Goal: Check status: Check status

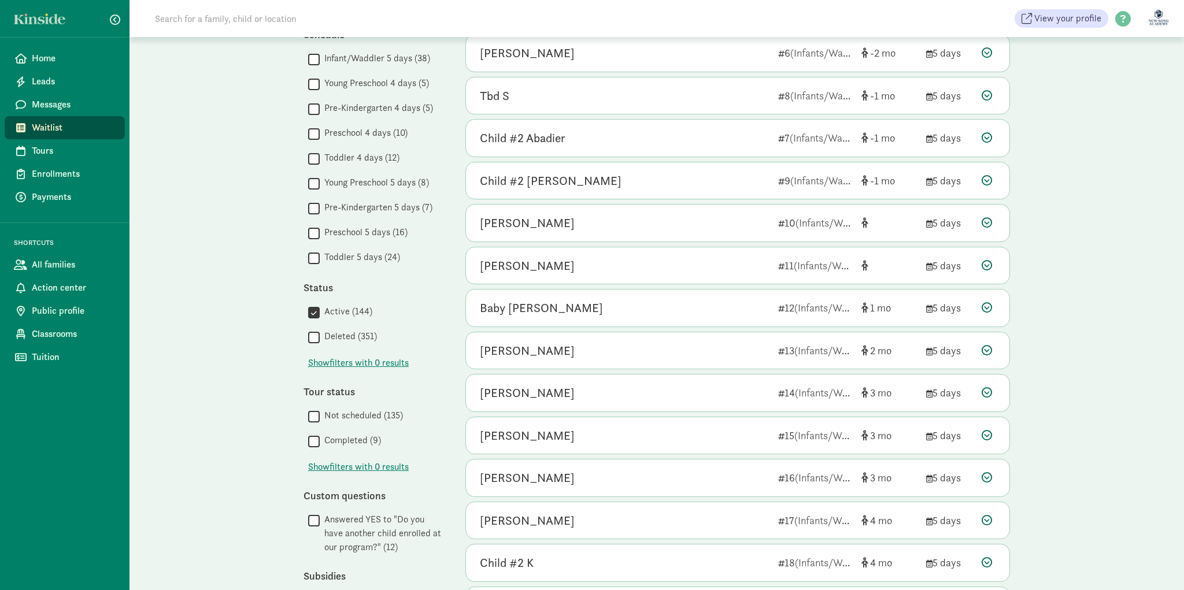
scroll to position [445, 0]
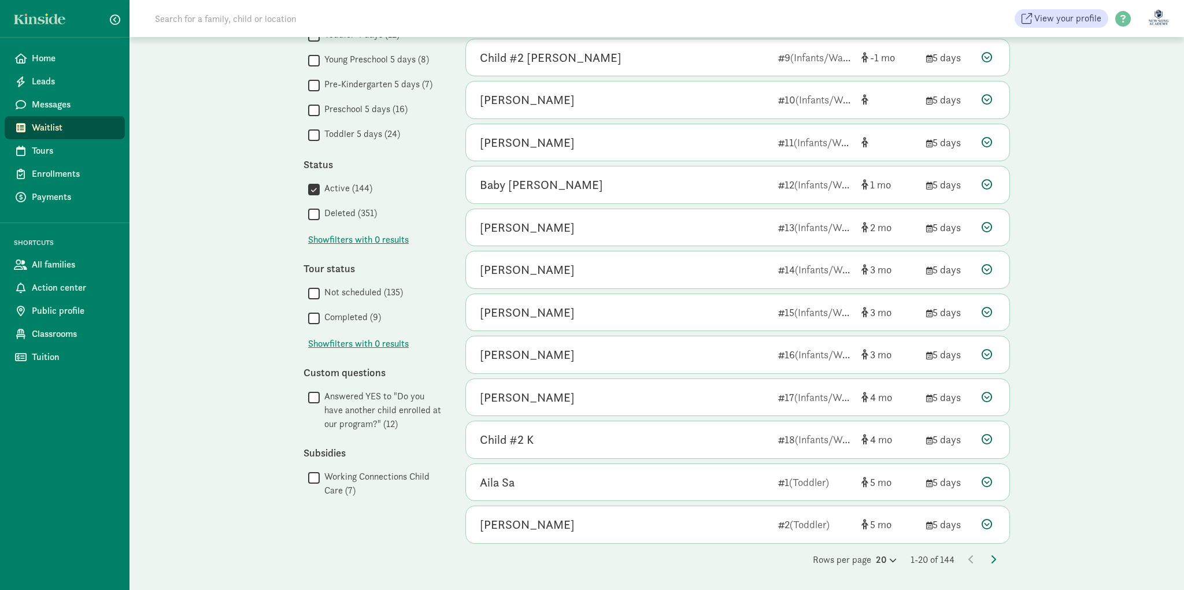
click at [986, 561] on div "Rows per page 20 1-20 of 144" at bounding box center [737, 560] width 545 height 14
click at [991, 561] on icon at bounding box center [994, 559] width 6 height 9
click at [986, 569] on div "My waitlist Invite family Export Show filters Filters Reset Age group All age g…" at bounding box center [656, 91] width 753 height 998
click at [988, 563] on div "Rows per page 20 21-40 of 145" at bounding box center [737, 560] width 545 height 14
click at [991, 560] on icon at bounding box center [994, 559] width 6 height 9
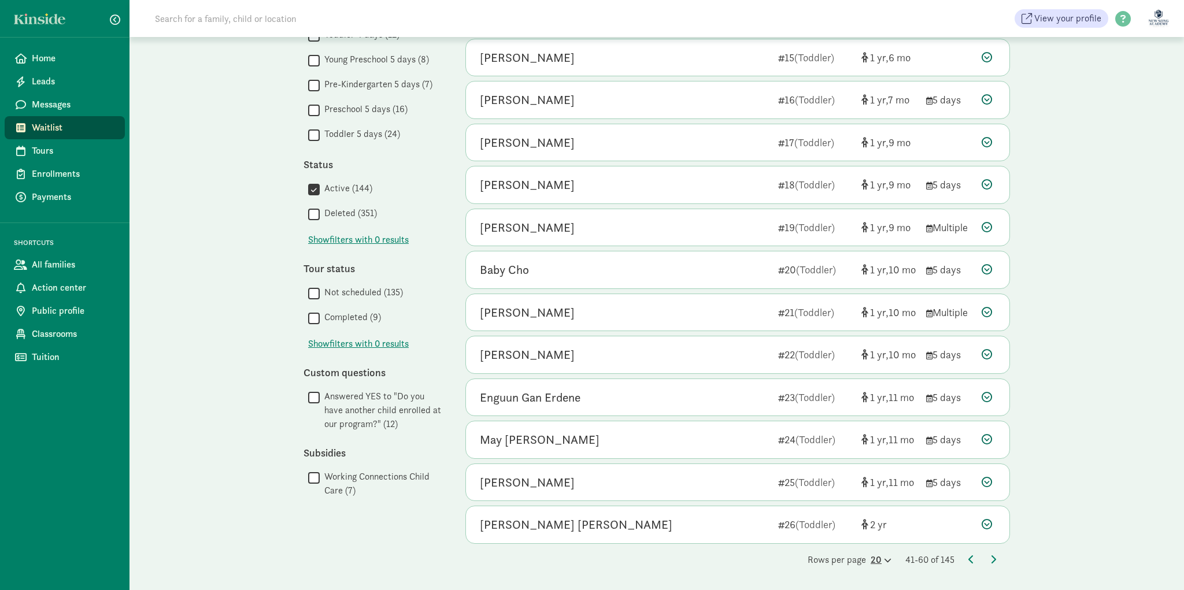
click at [882, 559] on icon at bounding box center [887, 561] width 10 height 8
click at [862, 547] on div "100" at bounding box center [853, 551] width 55 height 14
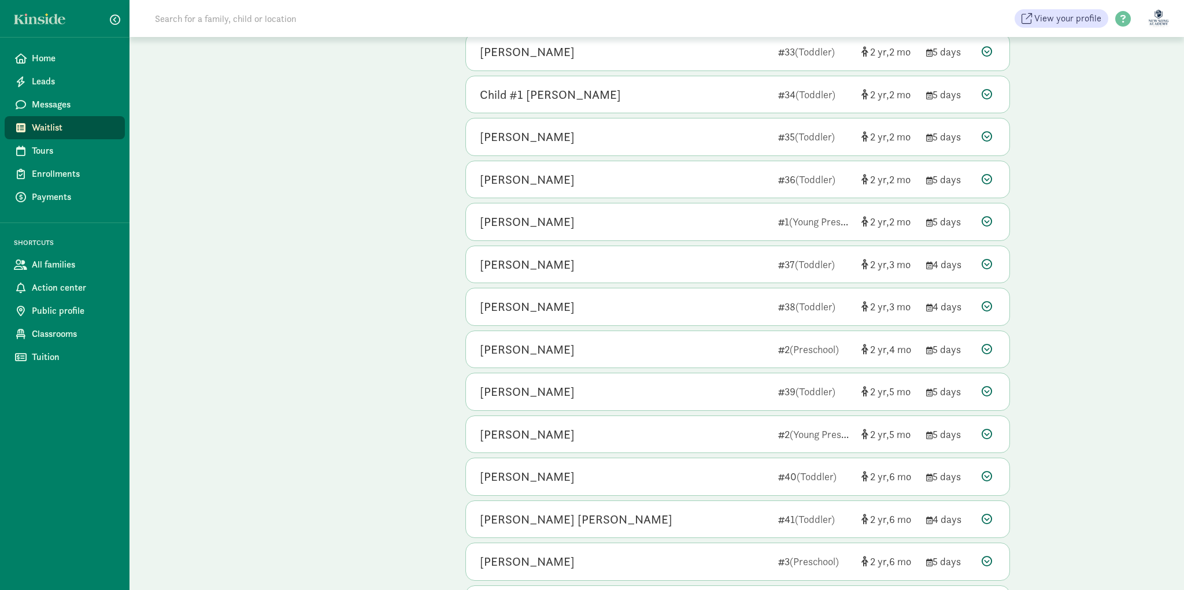
scroll to position [2959, 0]
click at [662, 391] on div "[PERSON_NAME]" at bounding box center [624, 391] width 289 height 19
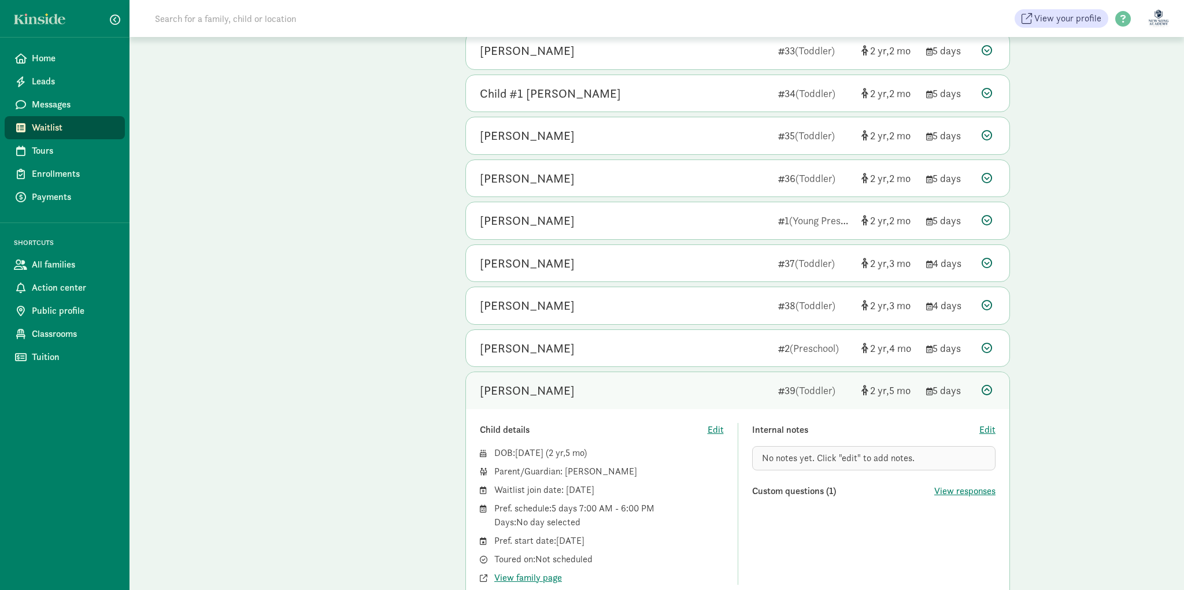
click at [662, 391] on div "[PERSON_NAME]" at bounding box center [624, 391] width 289 height 19
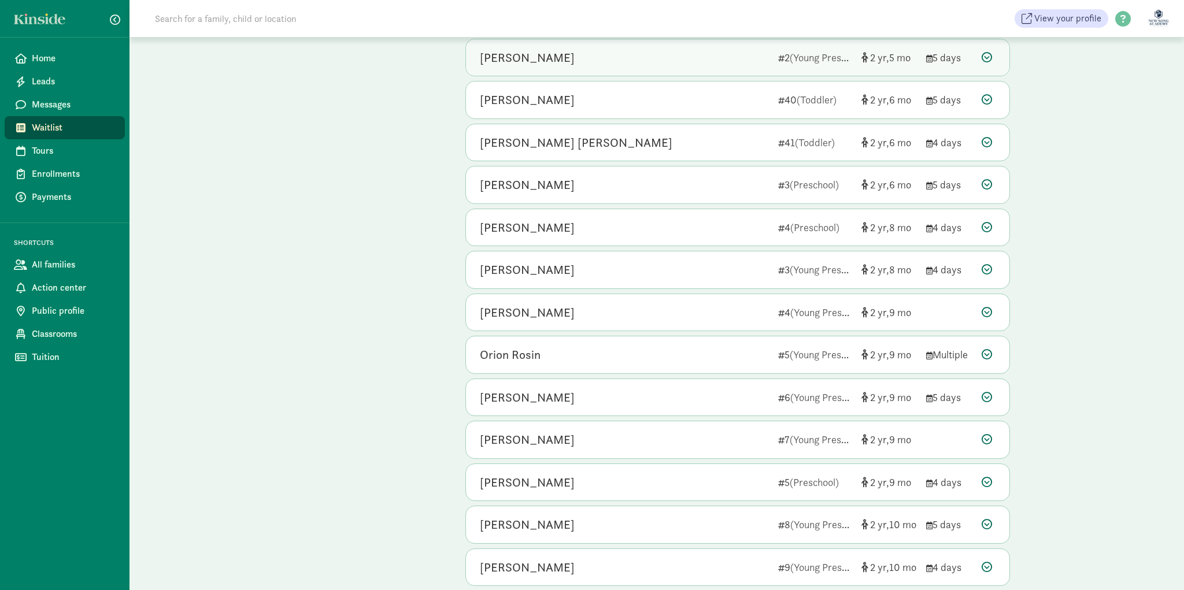
scroll to position [3337, 0]
click at [670, 429] on div "[PERSON_NAME]" at bounding box center [624, 437] width 289 height 19
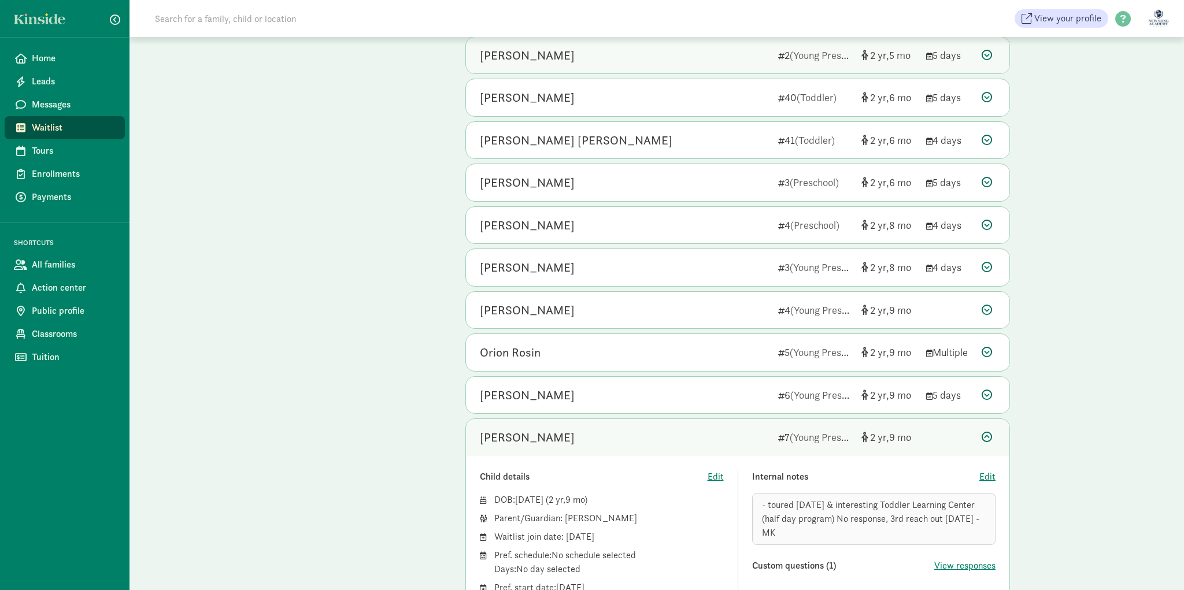
click at [670, 429] on div "[PERSON_NAME]" at bounding box center [624, 437] width 289 height 19
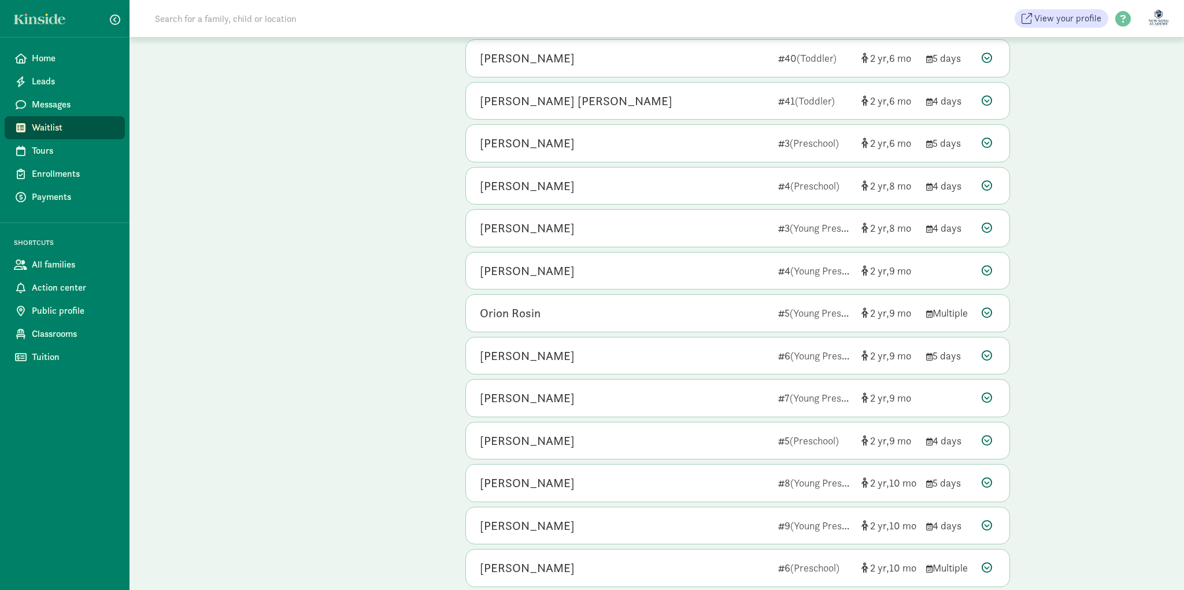
click at [670, 429] on div "[PERSON_NAME] 5 (Preschool) 2 9 4 days" at bounding box center [738, 441] width 544 height 37
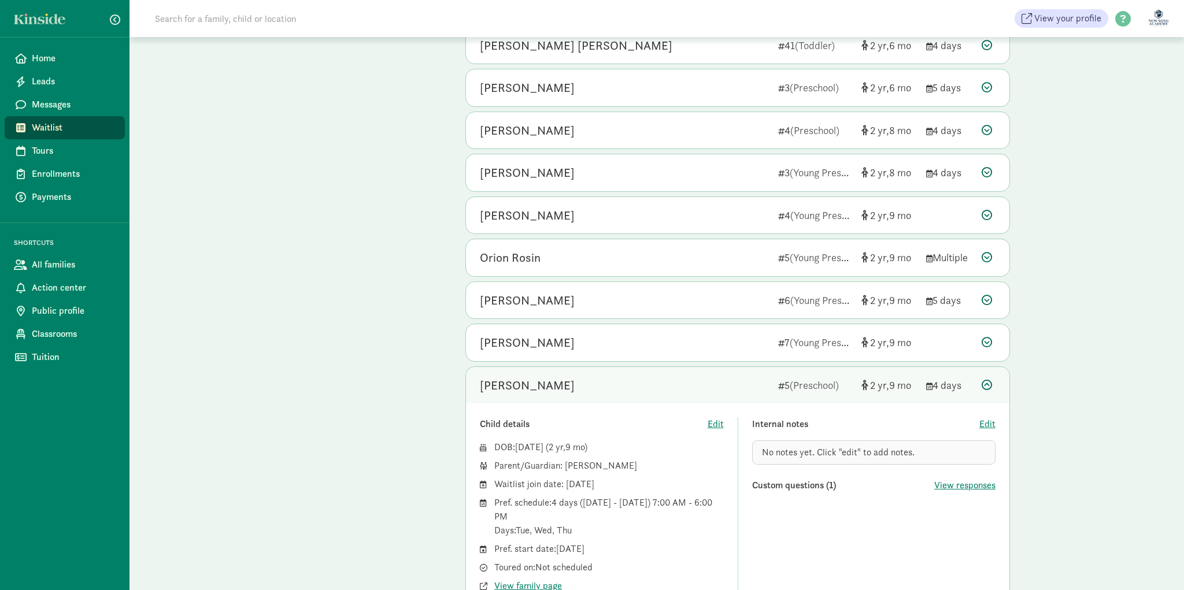
scroll to position [3434, 0]
click at [653, 357] on div "[PERSON_NAME] 7 (Young Preschool) 2 9" at bounding box center [738, 341] width 544 height 37
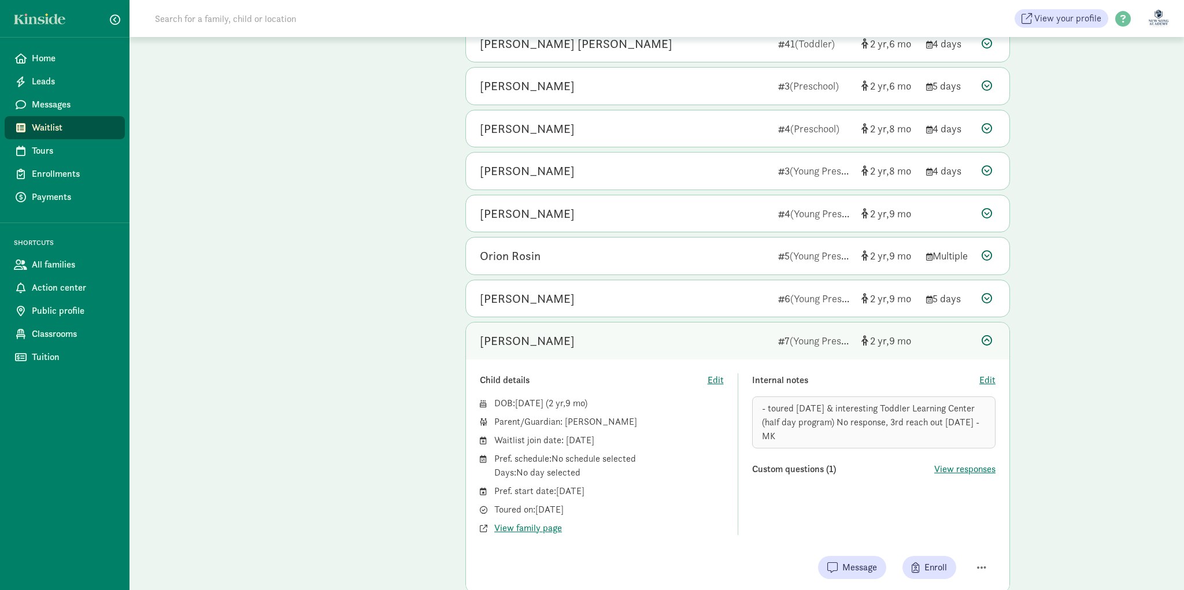
click at [531, 341] on div "[PERSON_NAME]" at bounding box center [624, 341] width 289 height 19
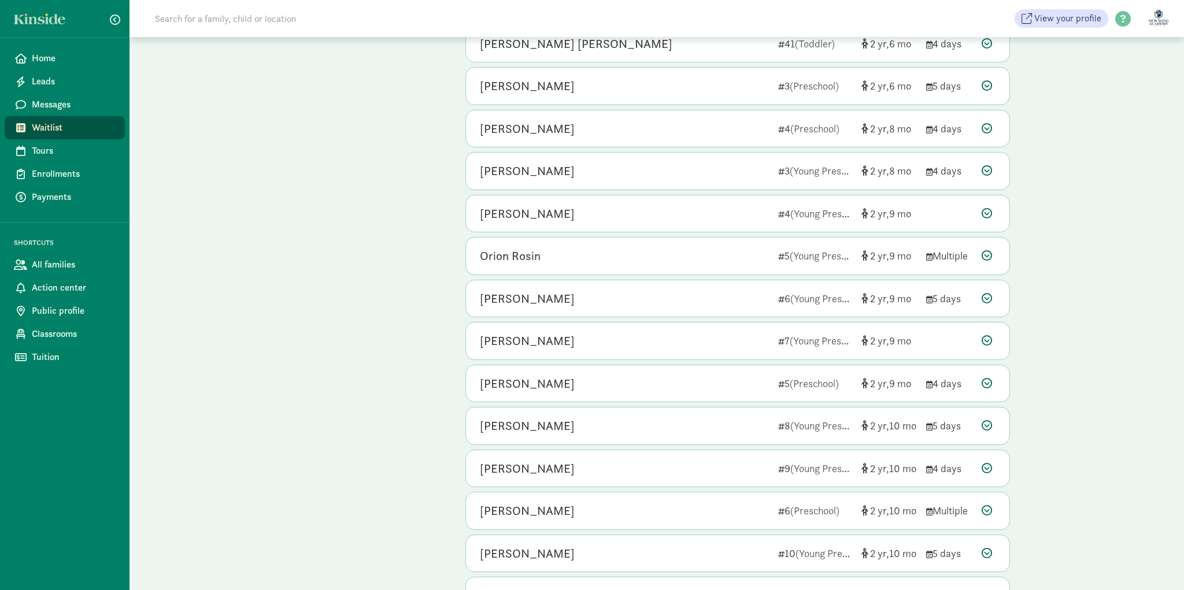
scroll to position [3451, 0]
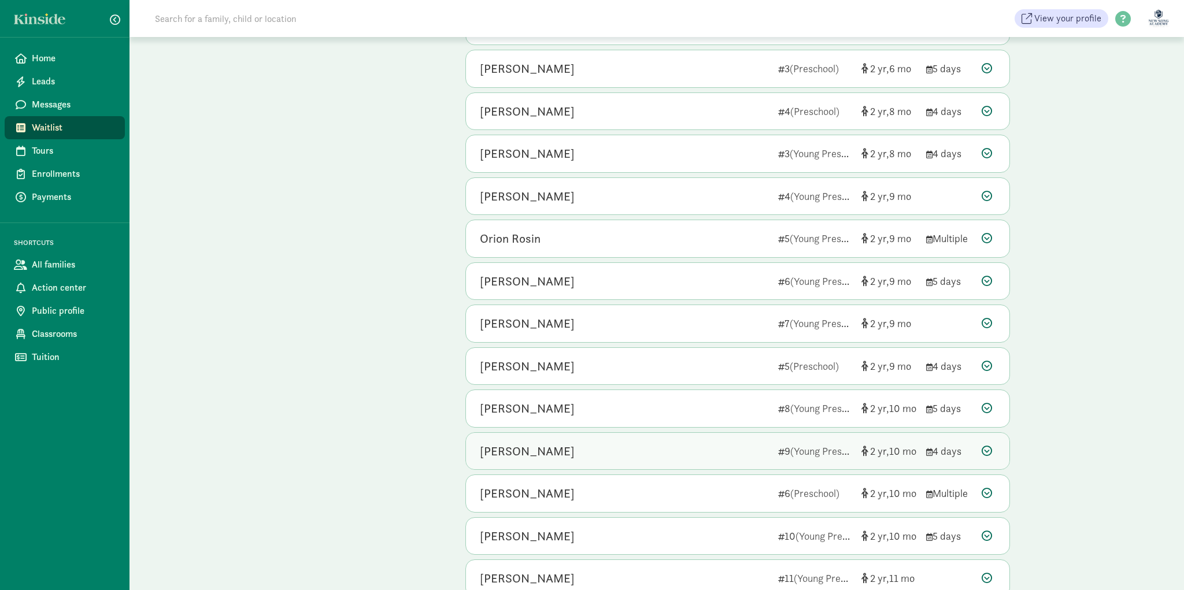
click at [570, 444] on div "[PERSON_NAME]" at bounding box center [624, 451] width 289 height 19
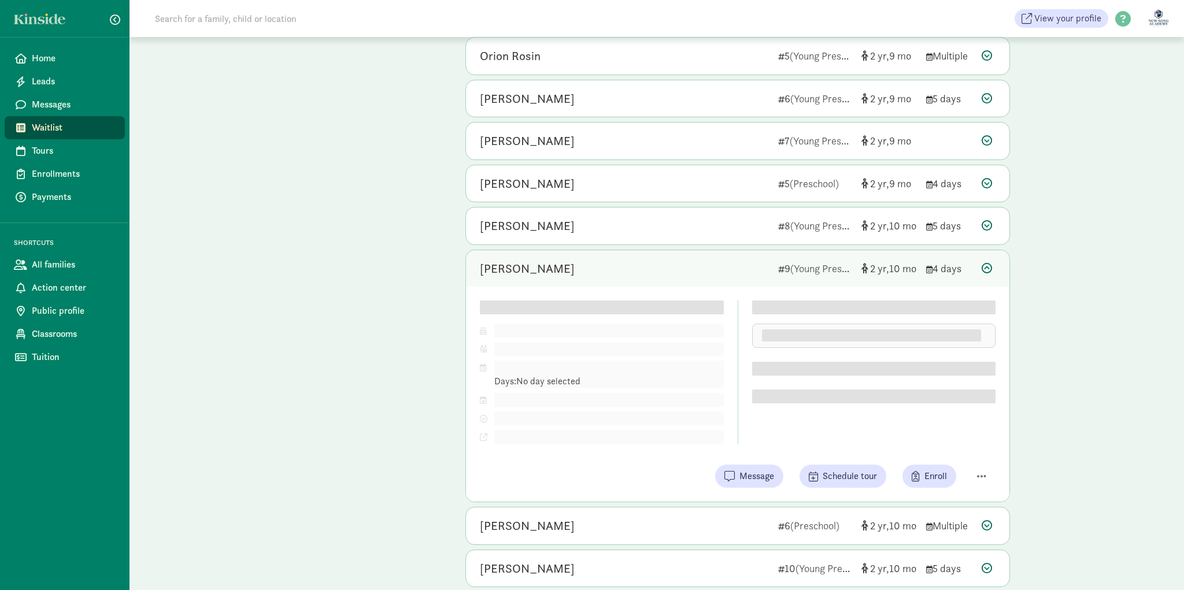
scroll to position [3638, 0]
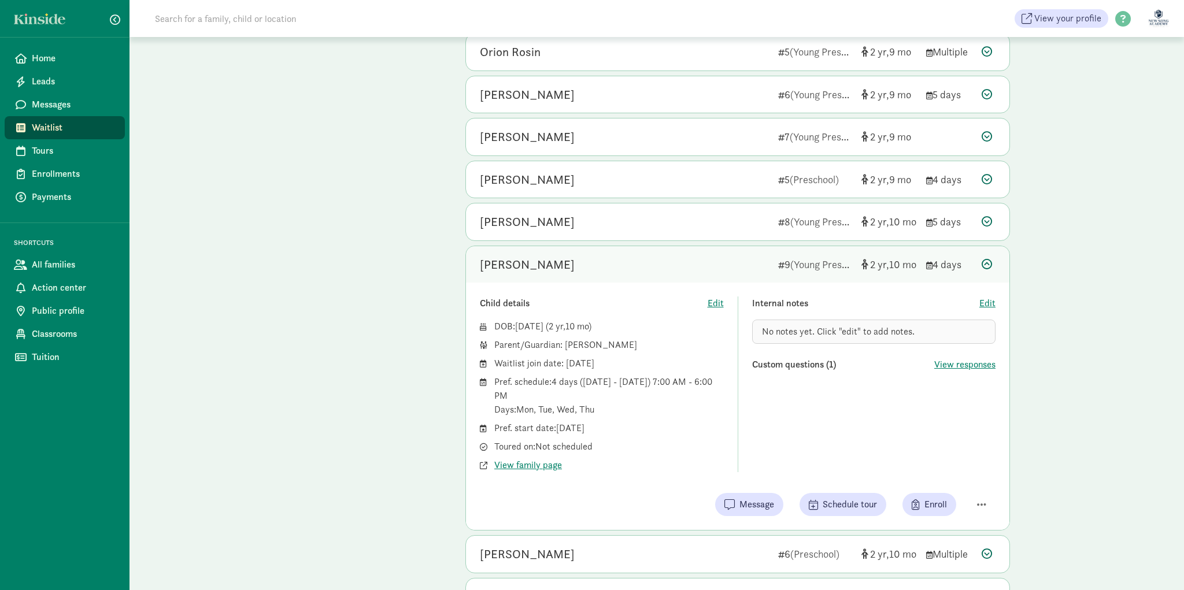
click at [515, 259] on div "[PERSON_NAME]" at bounding box center [527, 265] width 95 height 19
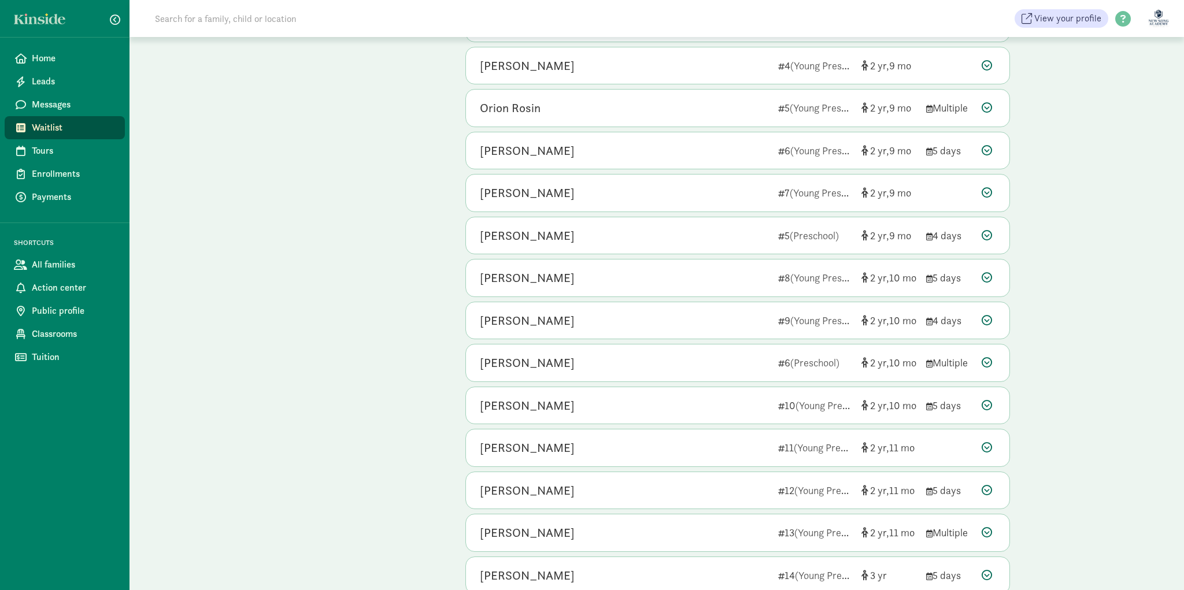
scroll to position [3584, 0]
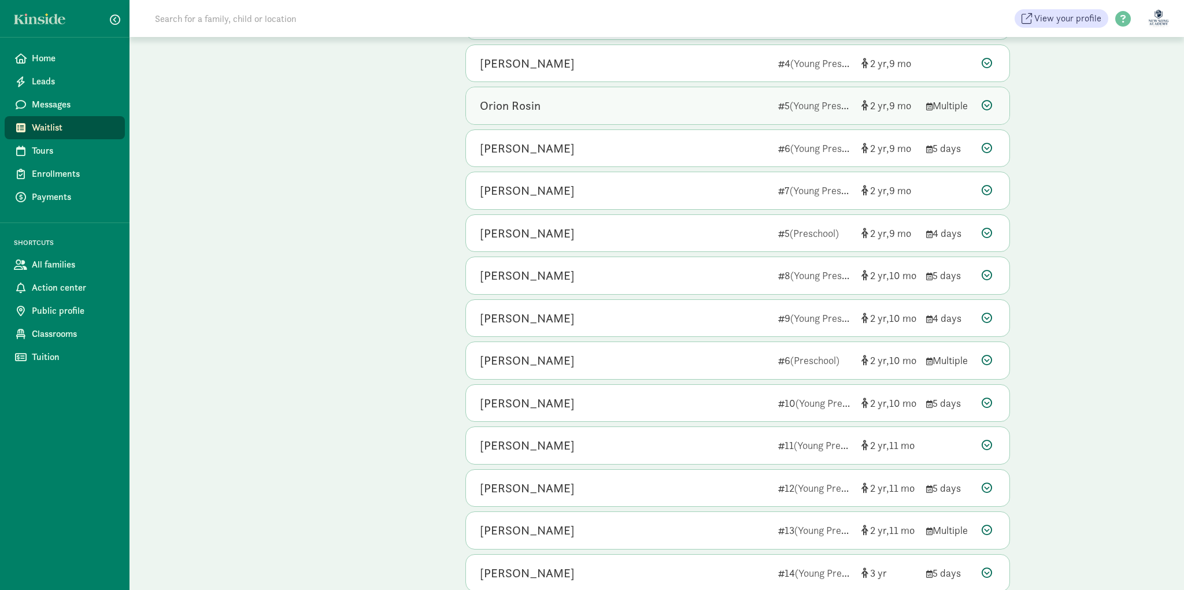
click at [634, 109] on div "Orion Rosin" at bounding box center [624, 106] width 289 height 19
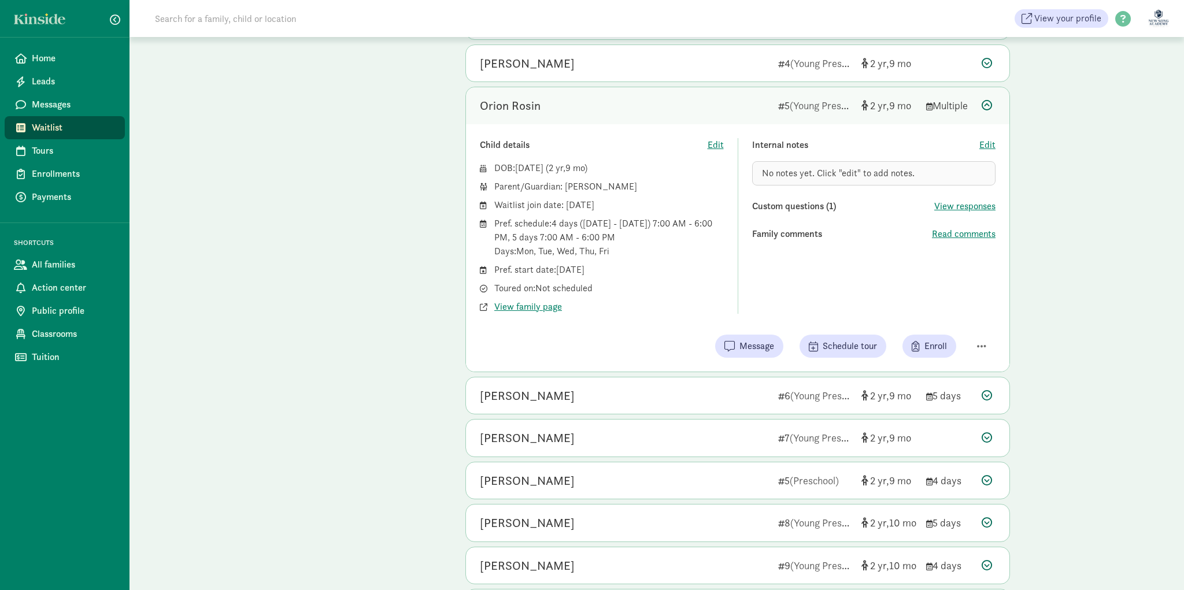
click at [634, 109] on div "Orion Rosin" at bounding box center [624, 106] width 289 height 19
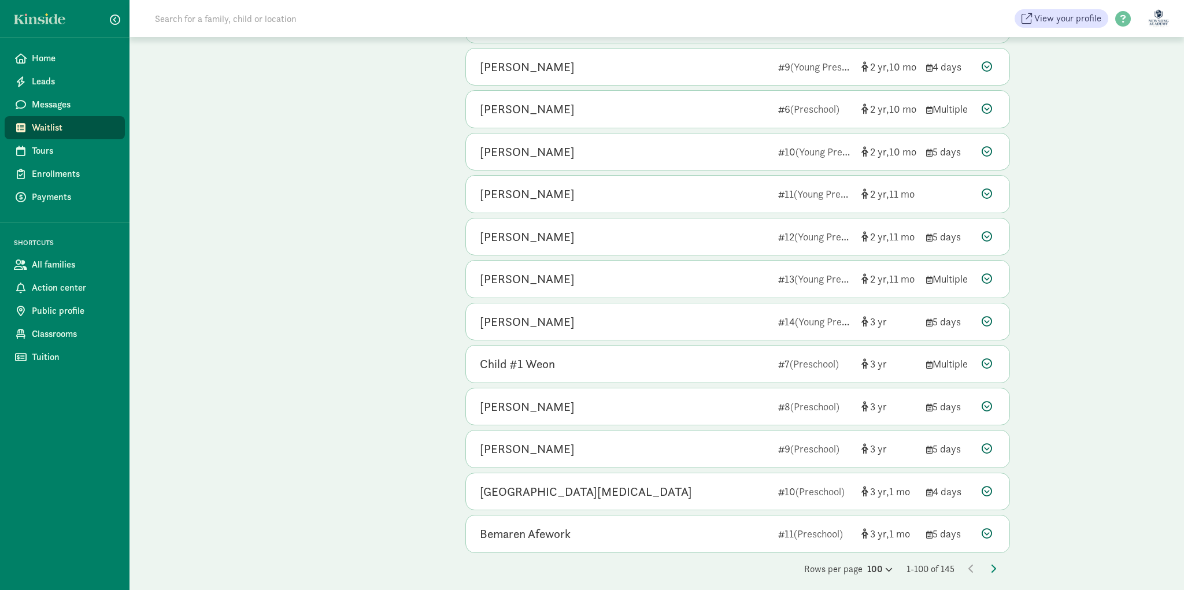
scroll to position [3845, 0]
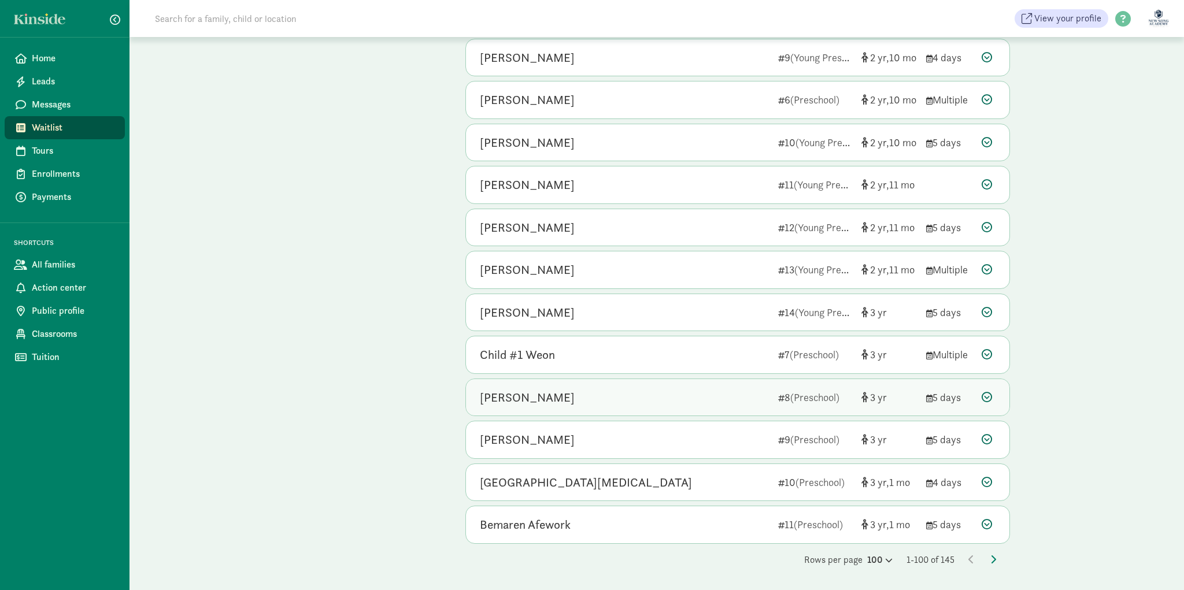
click at [575, 393] on div "[PERSON_NAME]" at bounding box center [624, 398] width 289 height 19
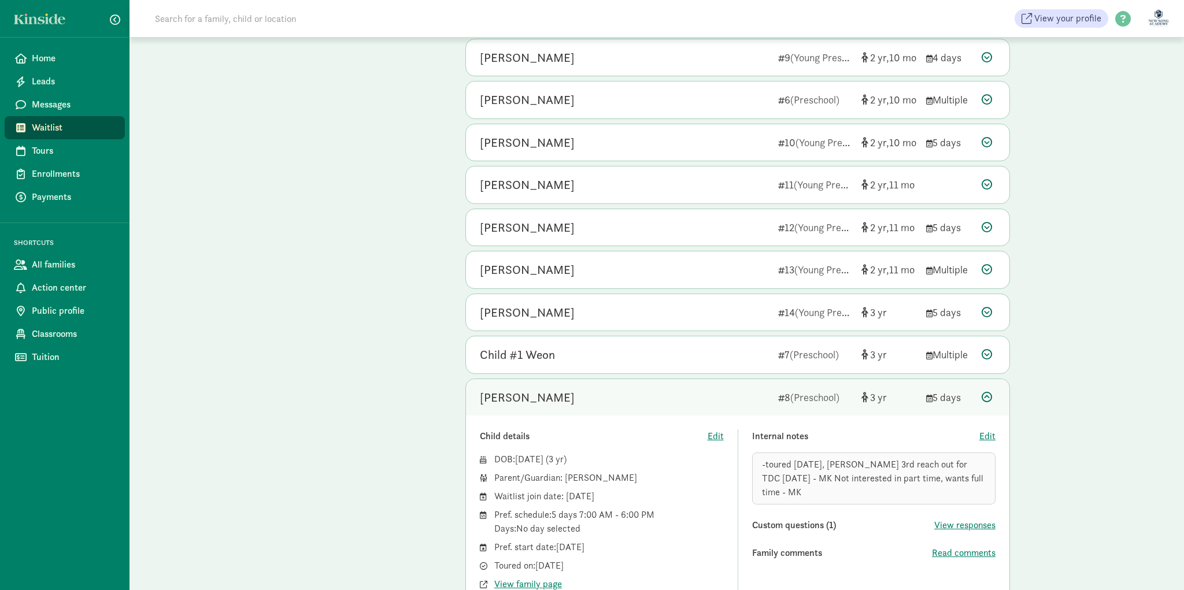
click at [597, 390] on div "[PERSON_NAME]" at bounding box center [624, 398] width 289 height 19
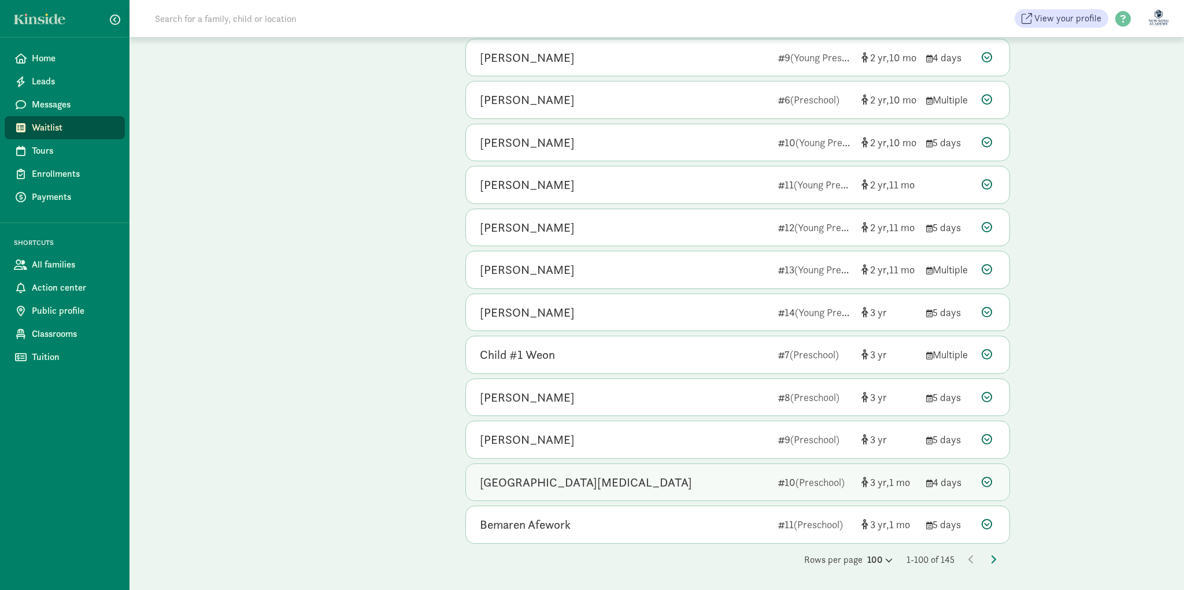
click at [492, 487] on div "[GEOGRAPHIC_DATA][MEDICAL_DATA]" at bounding box center [586, 483] width 212 height 19
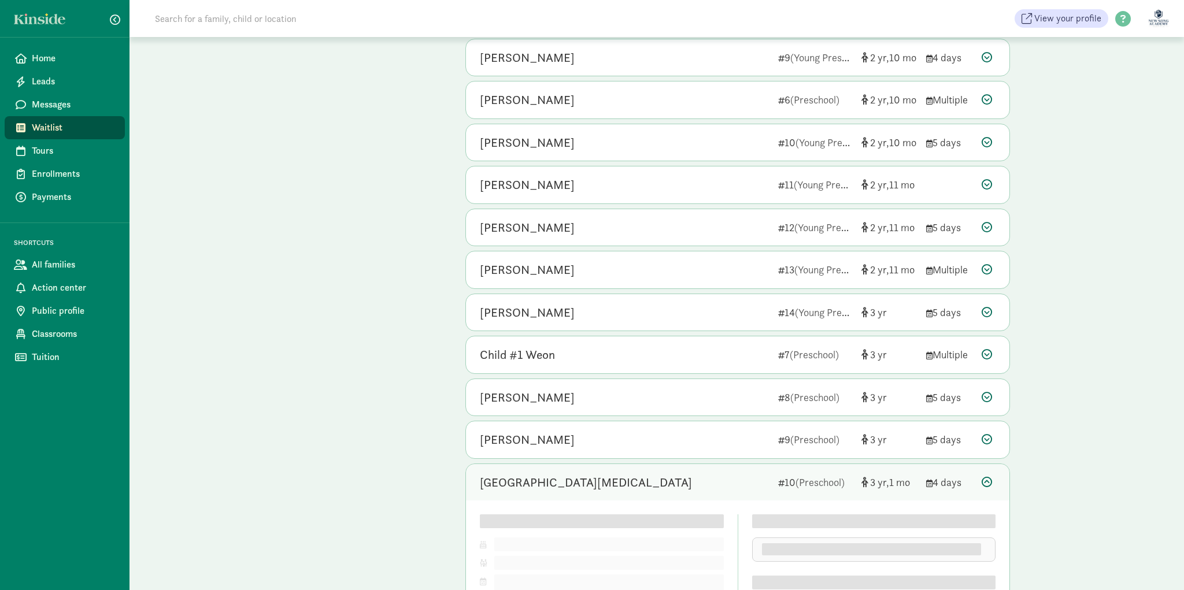
click at [493, 494] on div "[GEOGRAPHIC_DATA][MEDICAL_DATA] 10 (Preschool) 3 1 4 days" at bounding box center [738, 482] width 544 height 37
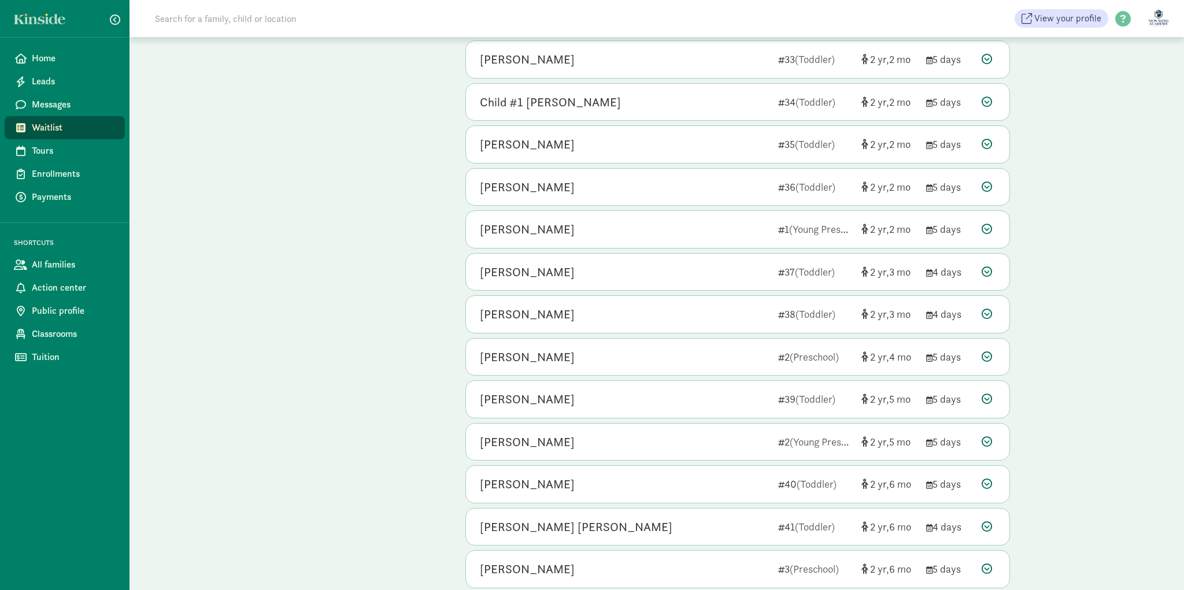
scroll to position [2939, 0]
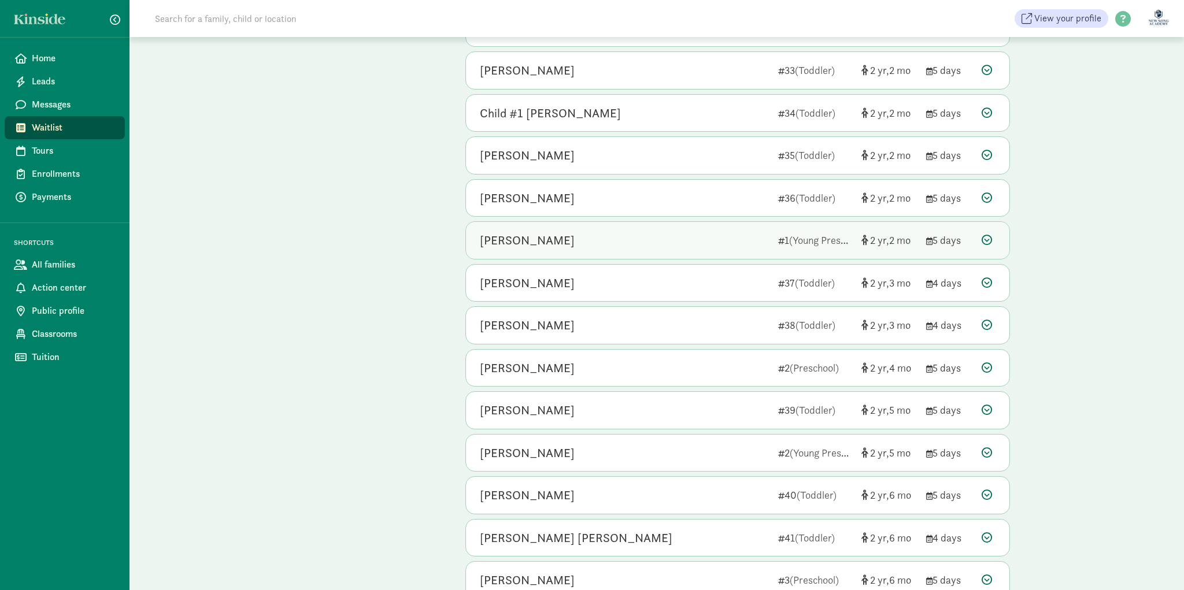
click at [561, 240] on div "[PERSON_NAME]" at bounding box center [624, 240] width 289 height 19
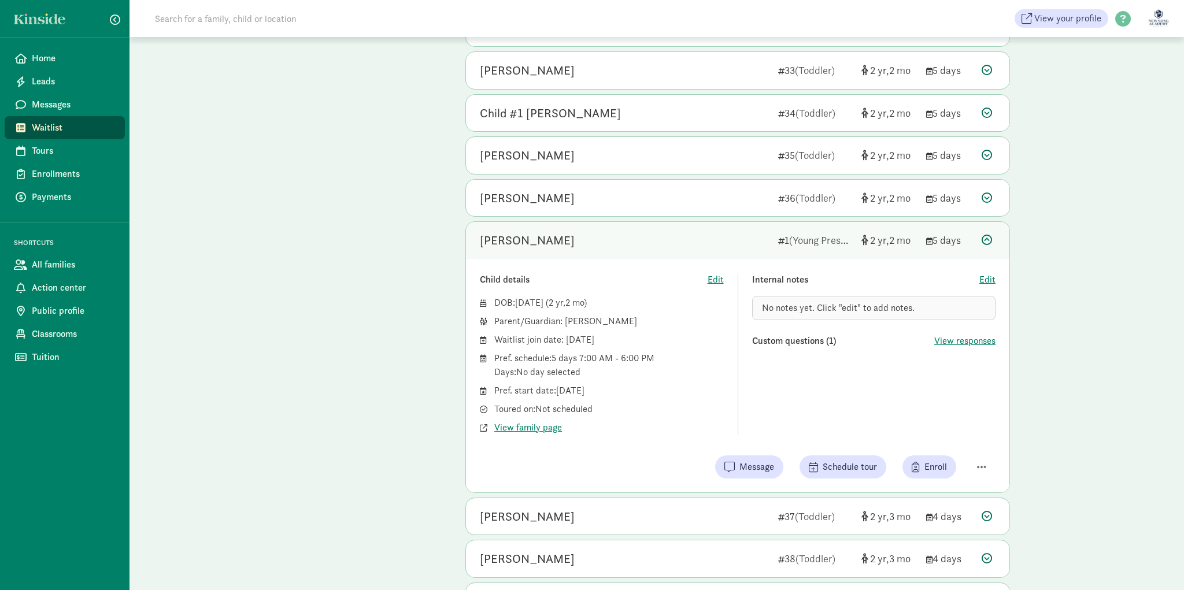
click at [561, 240] on div "[PERSON_NAME]" at bounding box center [624, 240] width 289 height 19
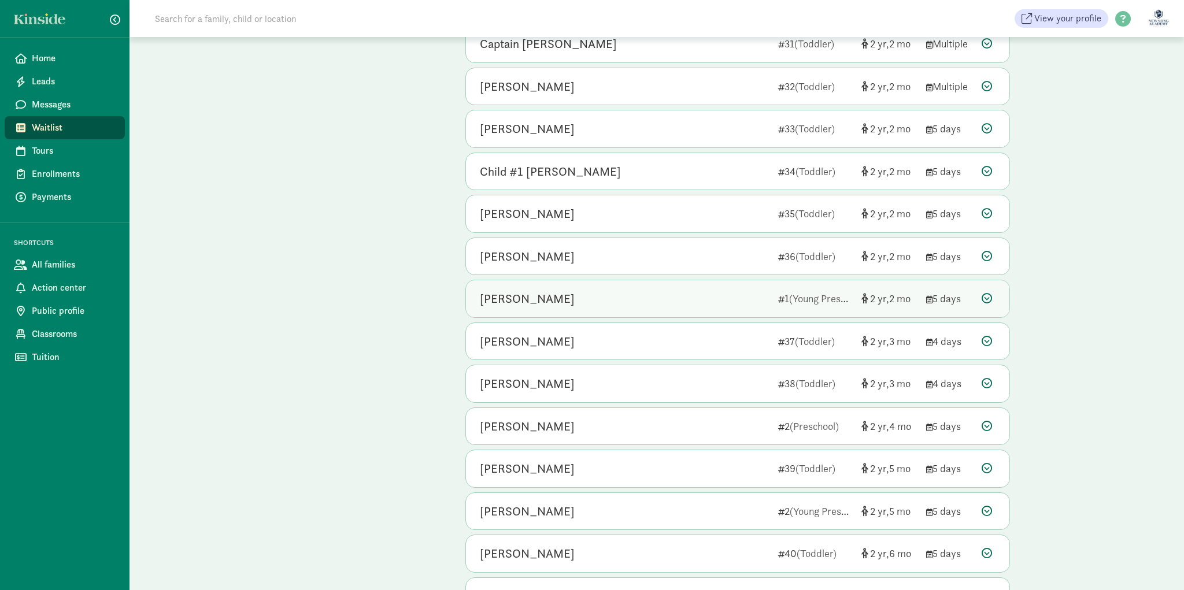
scroll to position [2880, 0]
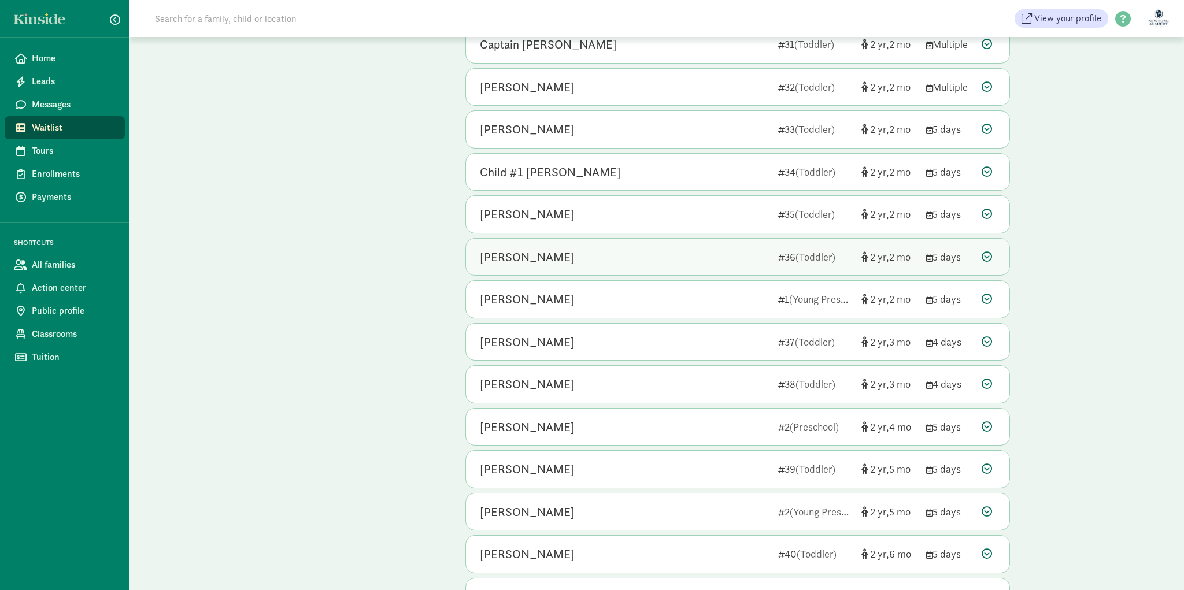
click at [565, 249] on div "[PERSON_NAME]" at bounding box center [624, 257] width 289 height 19
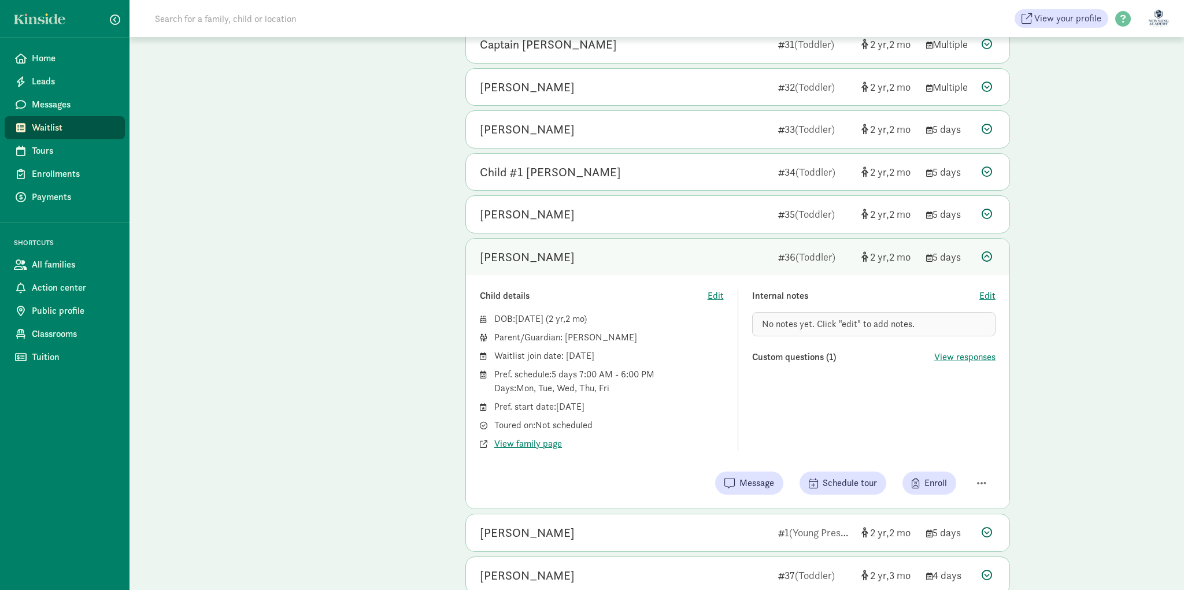
click at [633, 264] on div "[PERSON_NAME]" at bounding box center [624, 257] width 289 height 19
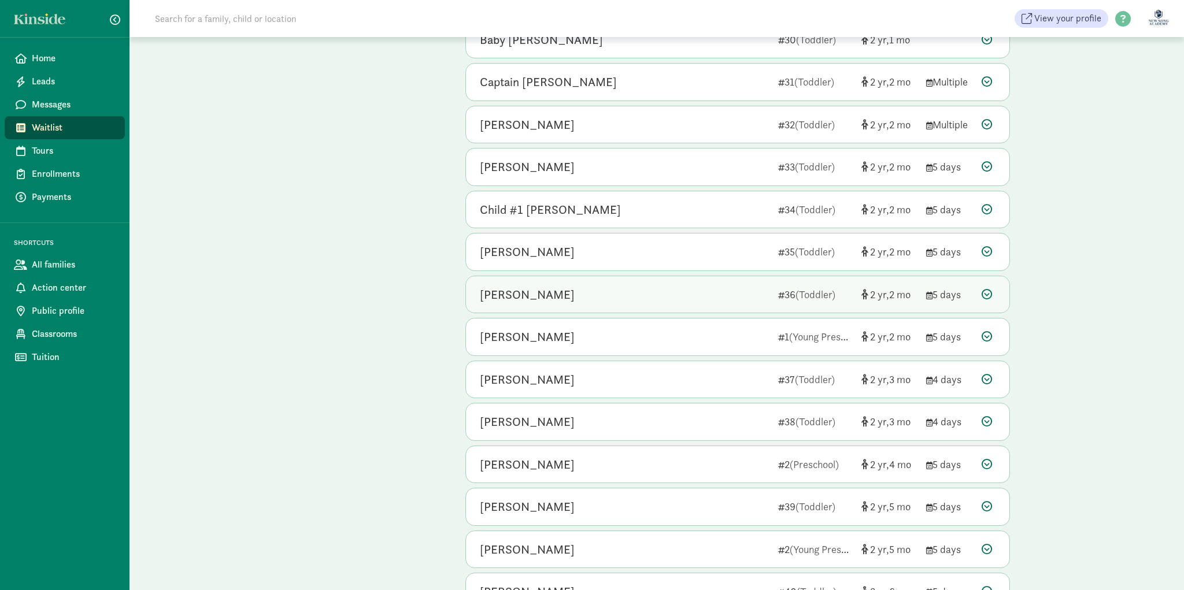
scroll to position [2832, 0]
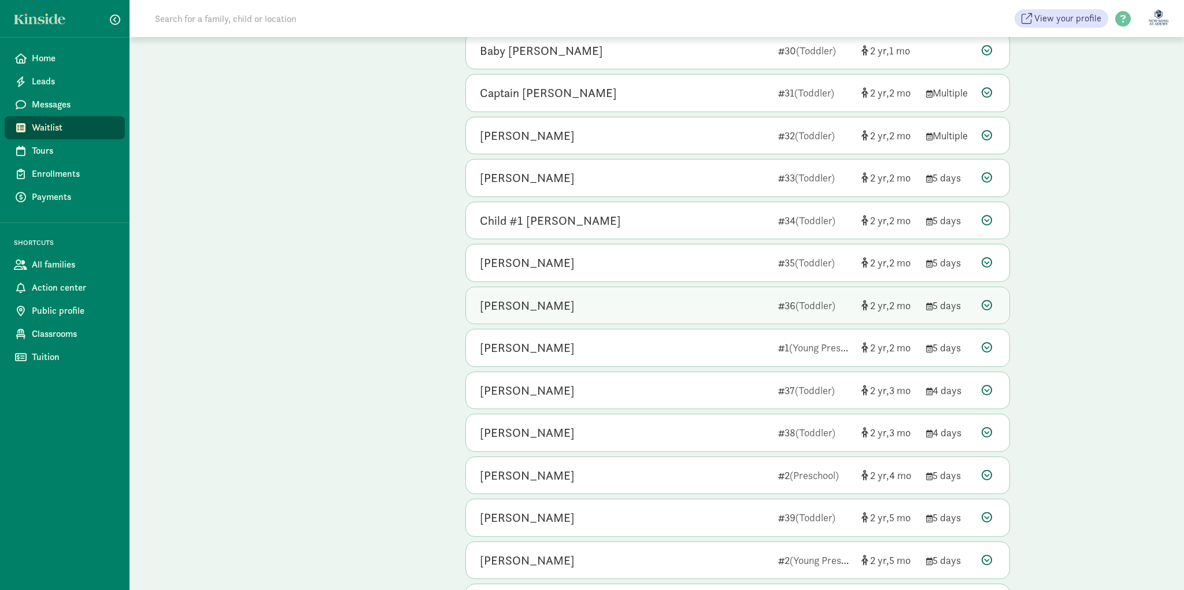
click at [633, 264] on div "[PERSON_NAME]" at bounding box center [624, 263] width 289 height 19
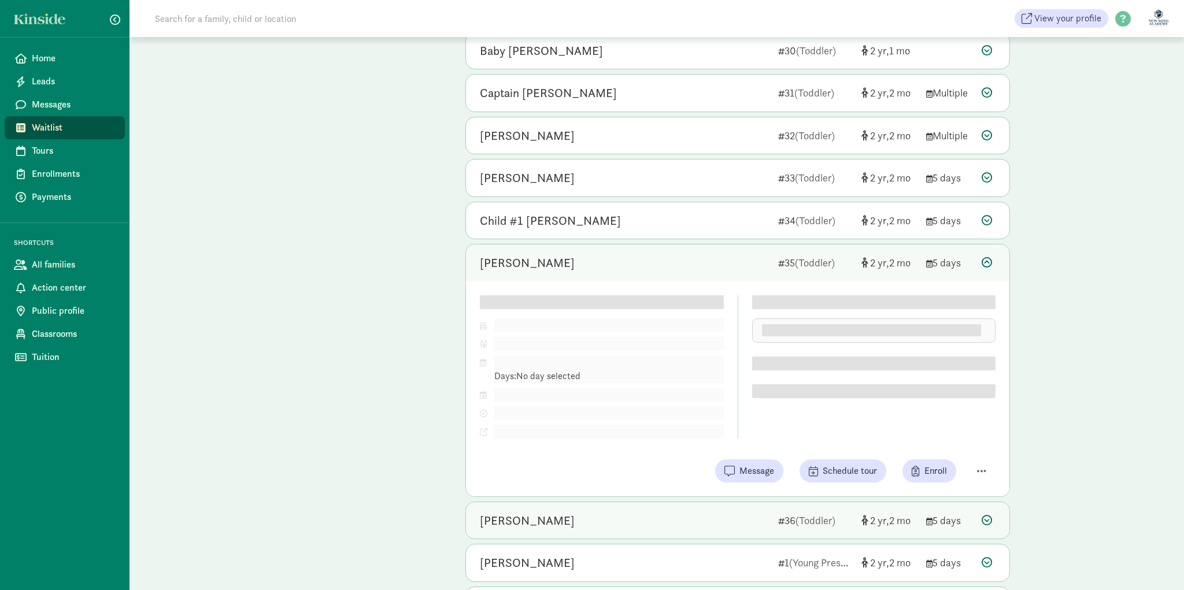
click at [633, 264] on div "[PERSON_NAME]" at bounding box center [624, 263] width 289 height 19
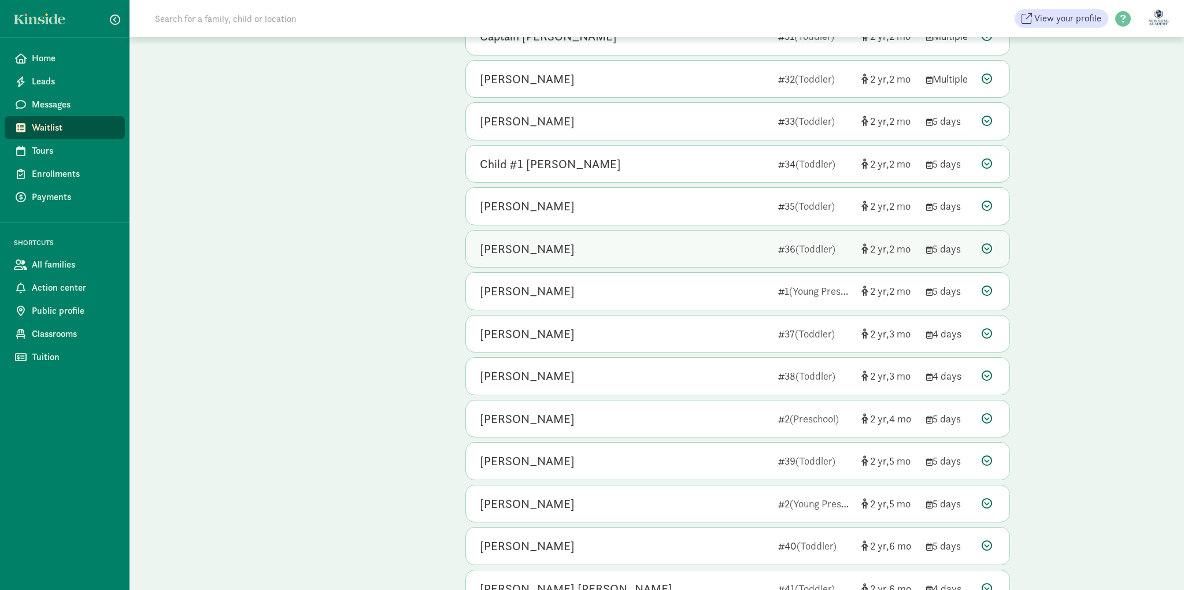
scroll to position [2889, 0]
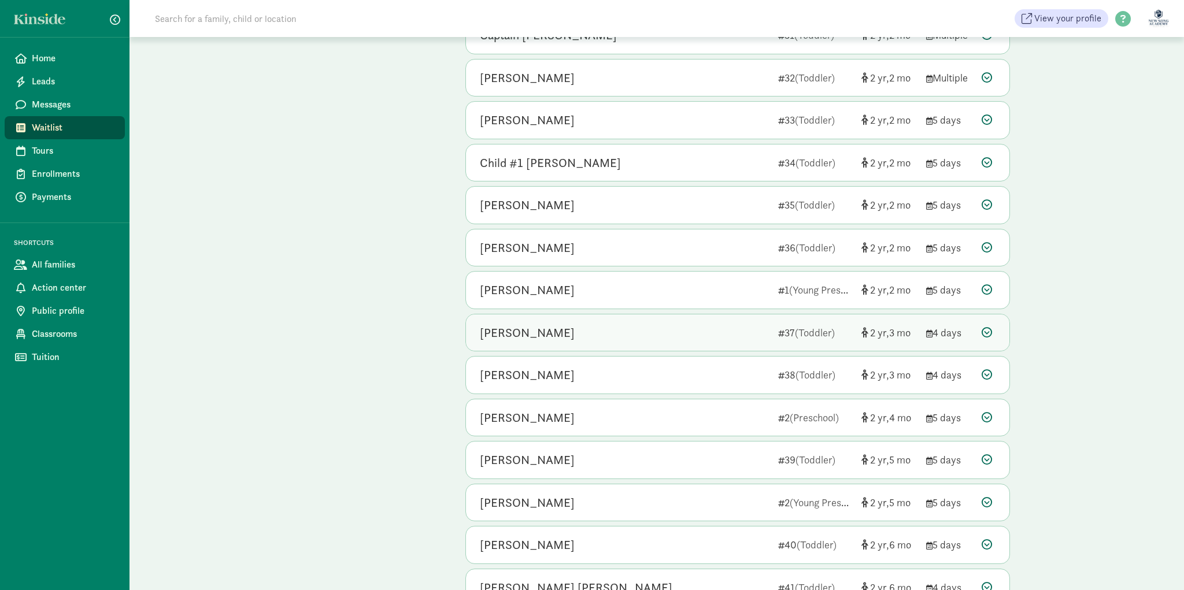
click at [594, 323] on div "[PERSON_NAME] 37 (Toddler) 2 3 4 days" at bounding box center [738, 333] width 544 height 37
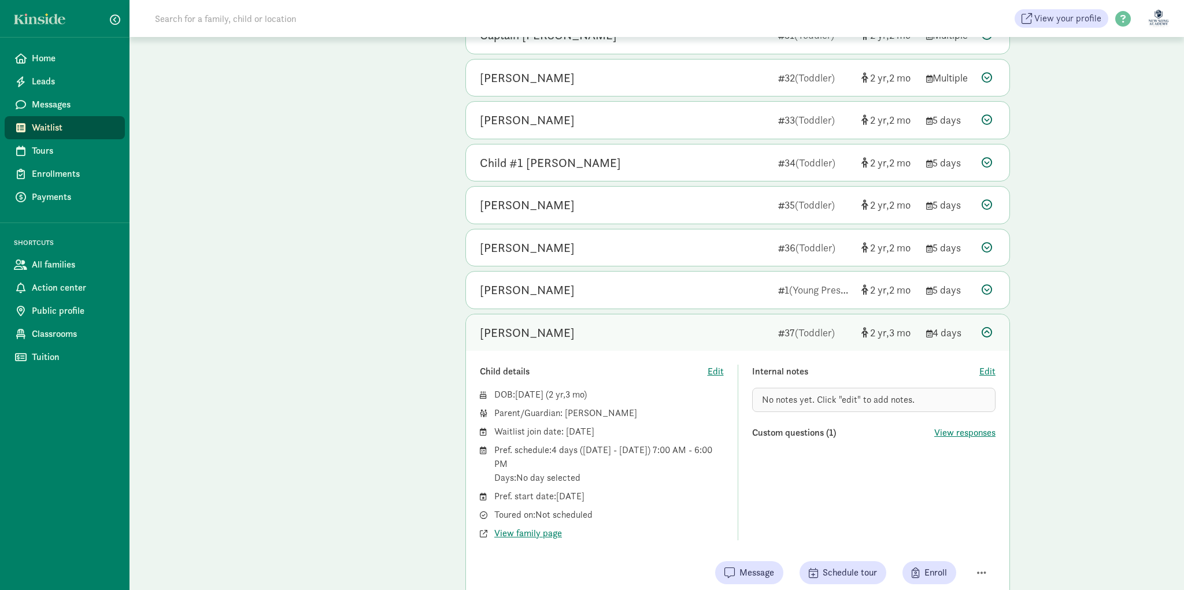
click at [582, 324] on div "[PERSON_NAME]" at bounding box center [624, 333] width 289 height 19
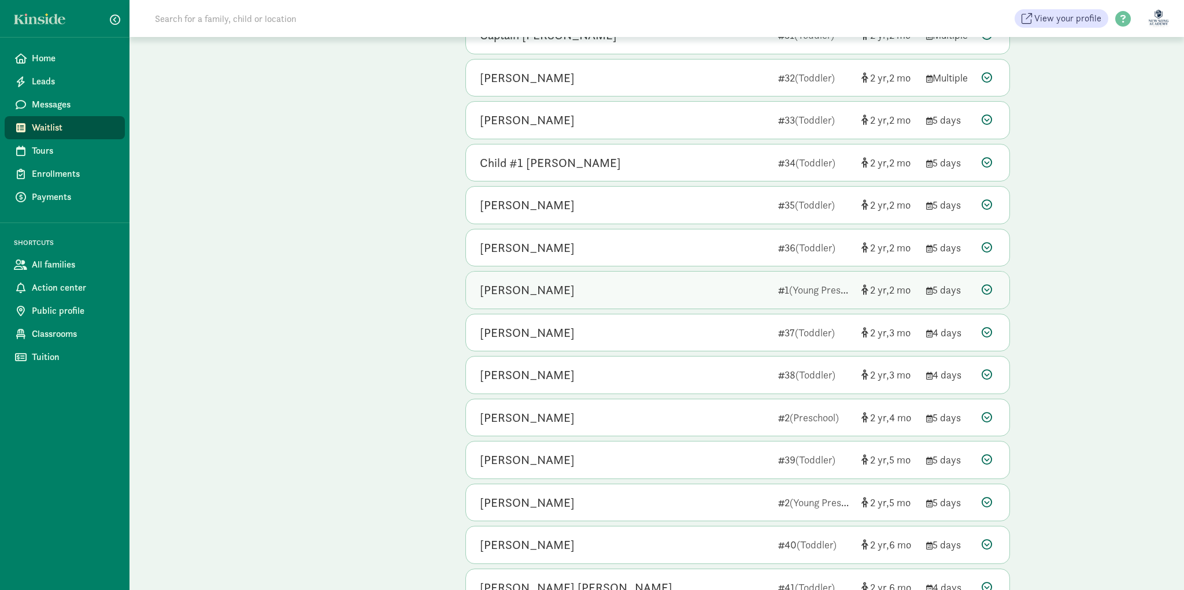
click at [587, 302] on div "[PERSON_NAME] 1 (Young Preschool) 2 2 5 days" at bounding box center [738, 290] width 544 height 37
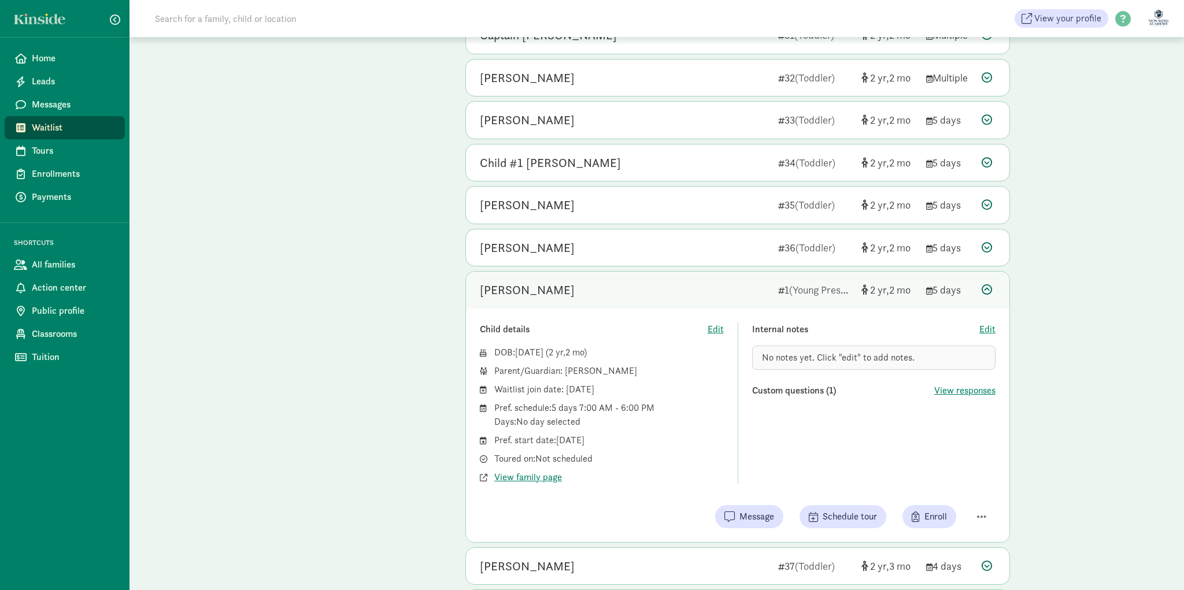
click at [587, 302] on div "[PERSON_NAME] 1 (Young Preschool) 2 2 5 days" at bounding box center [738, 290] width 544 height 37
